Goal: Information Seeking & Learning: Learn about a topic

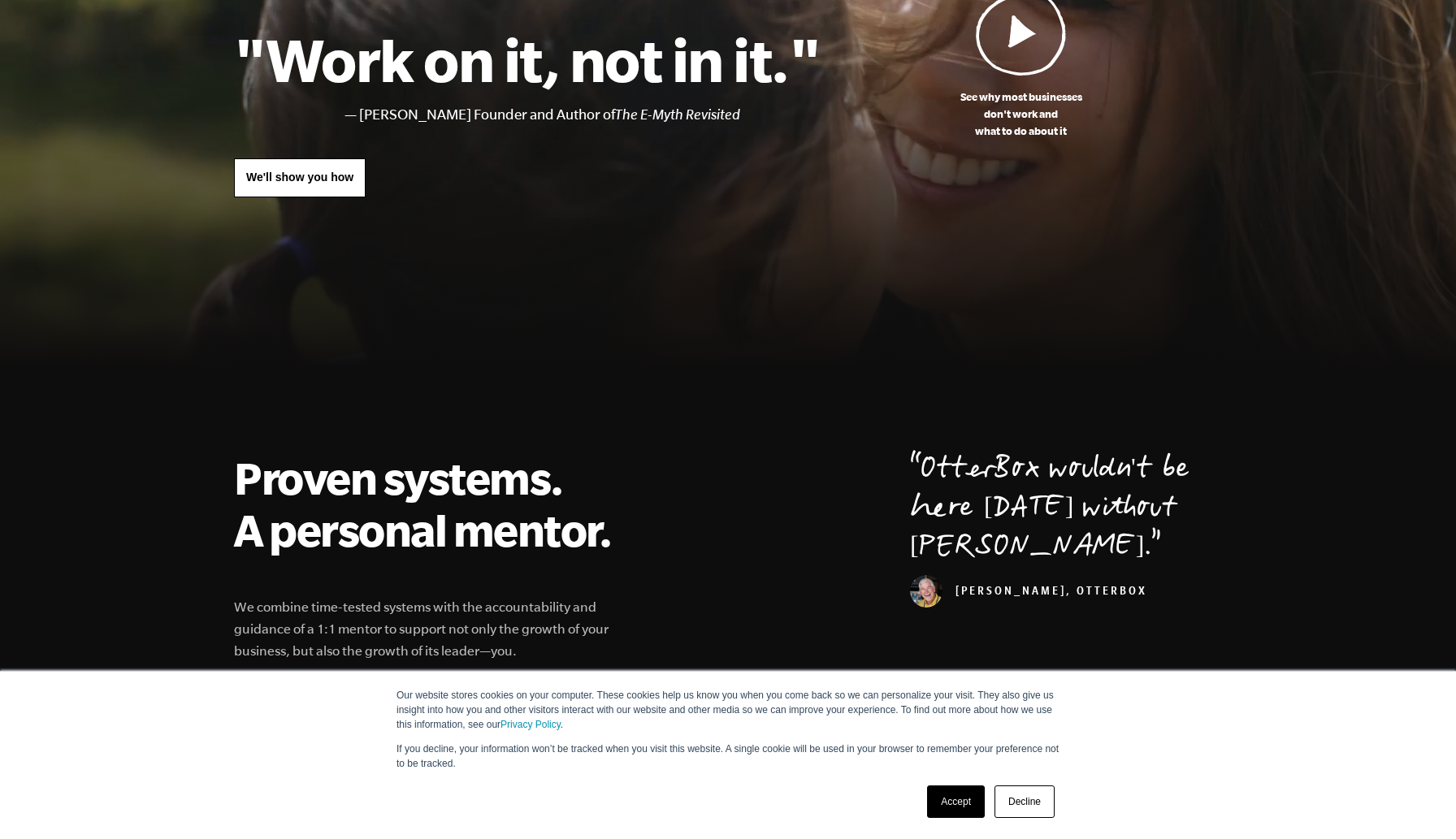
scroll to position [199, 0]
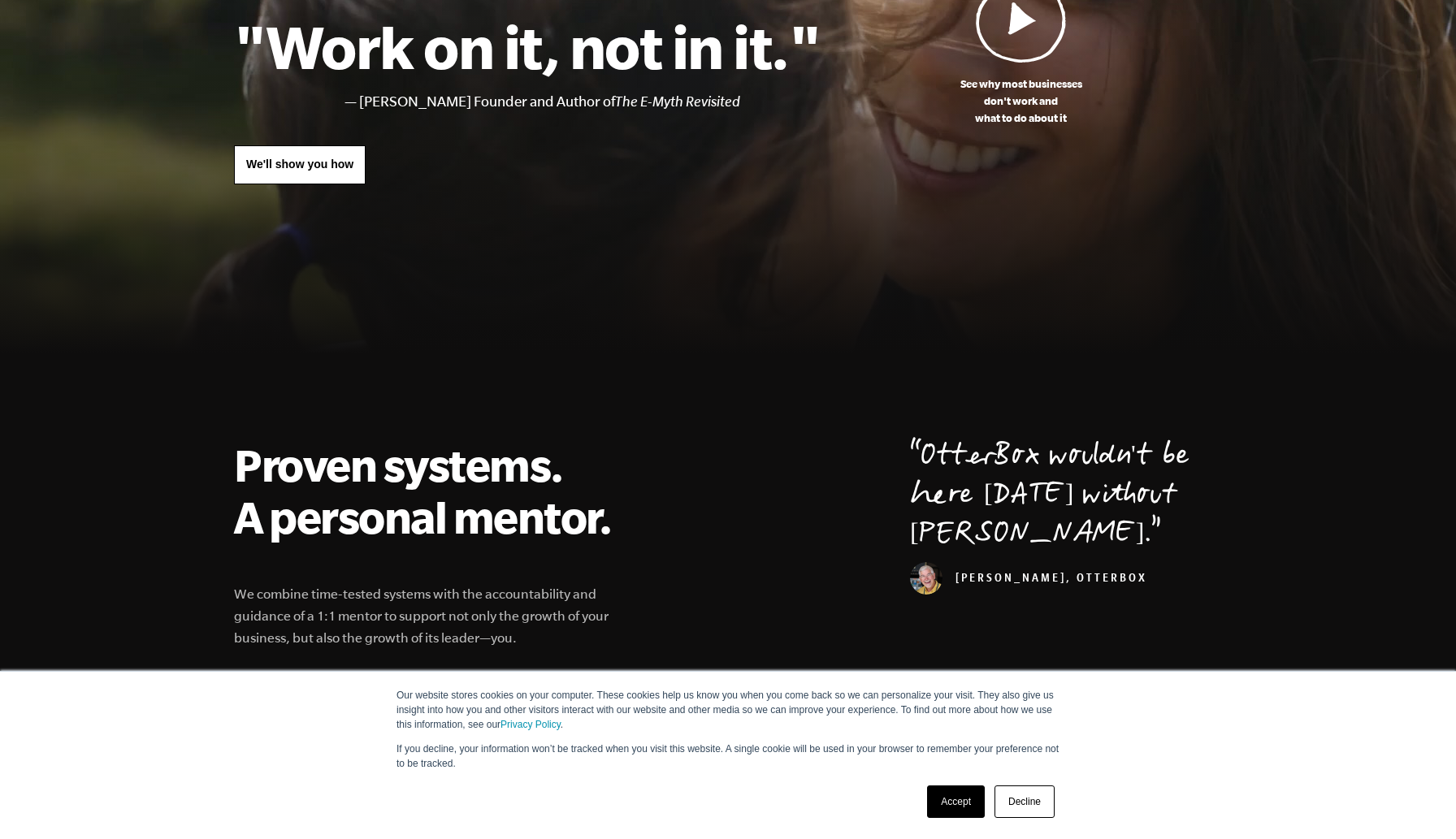
click at [951, 807] on link "Accept" at bounding box center [957, 802] width 58 height 33
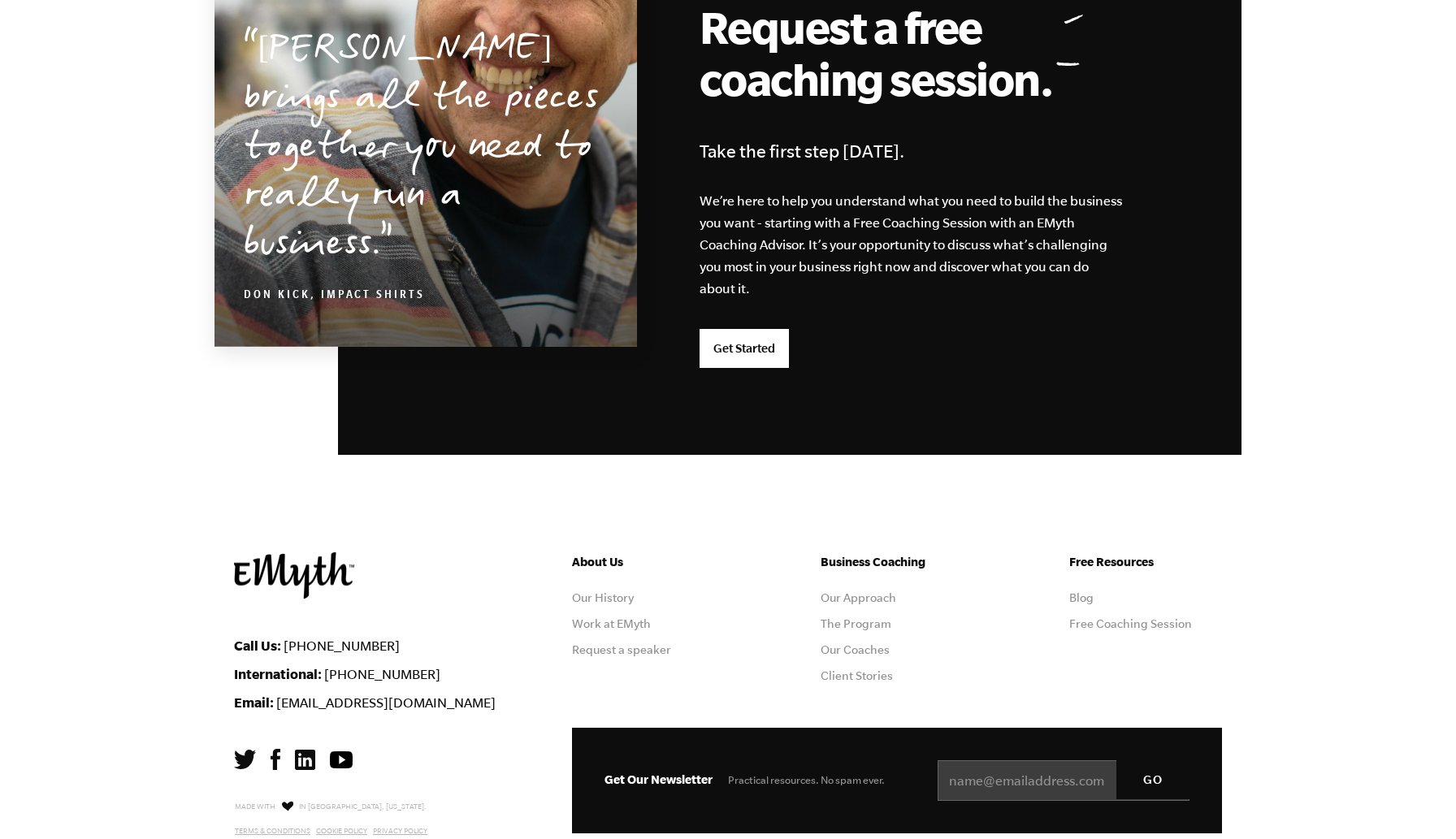
scroll to position [4169, 0]
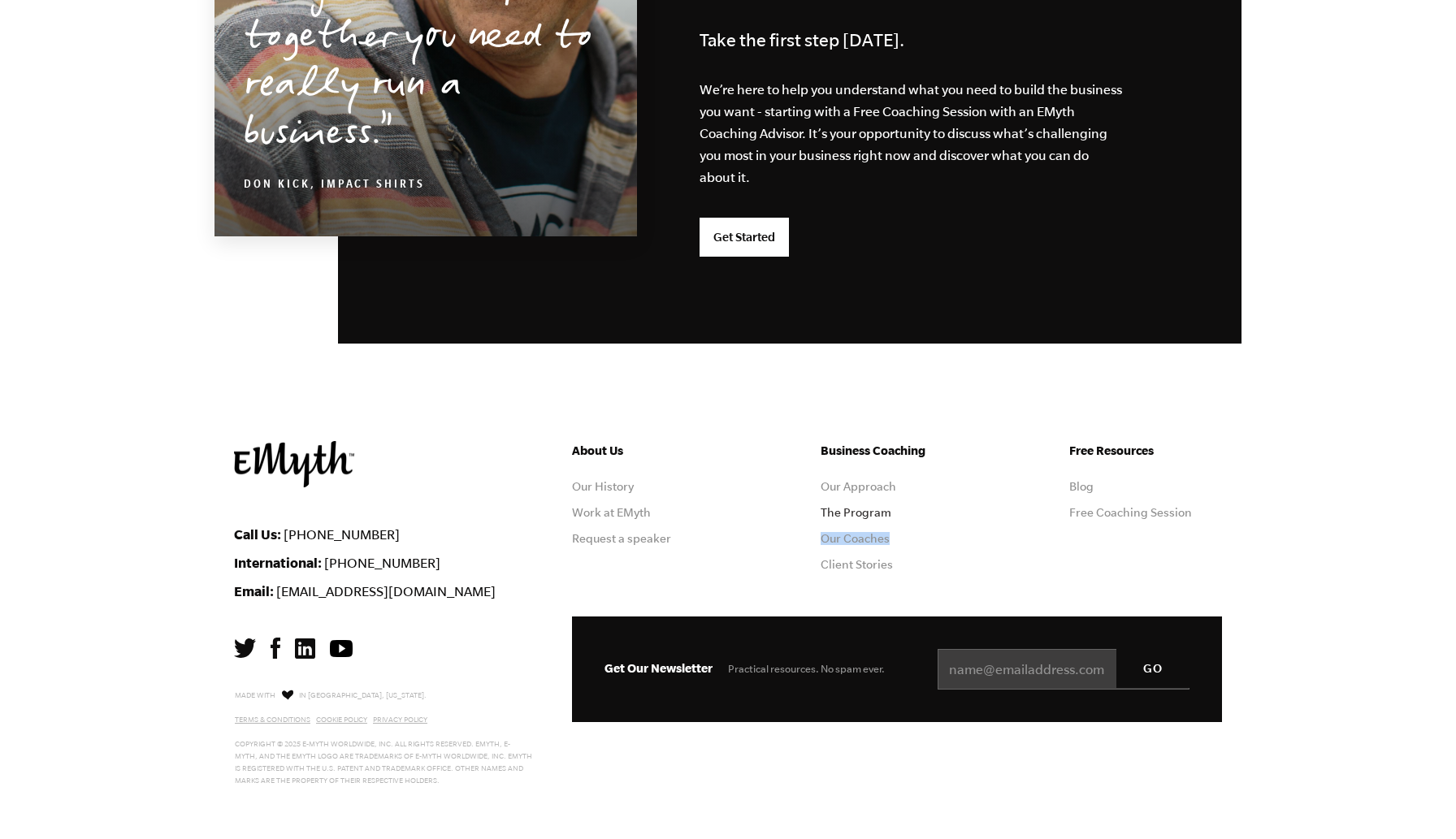
click at [869, 514] on link "The Program" at bounding box center [856, 513] width 70 height 13
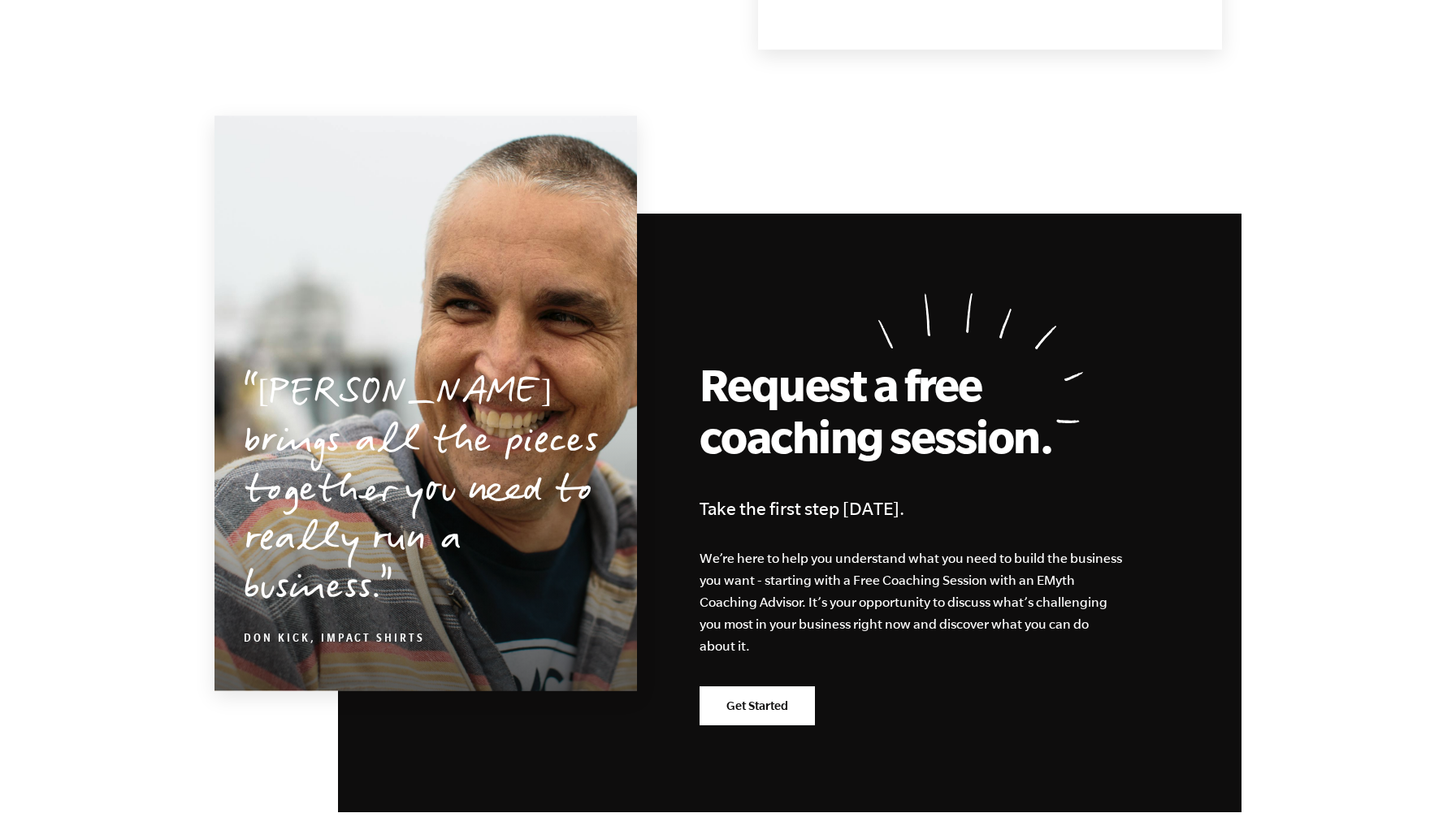
scroll to position [7878, 0]
